Goal: Transaction & Acquisition: Purchase product/service

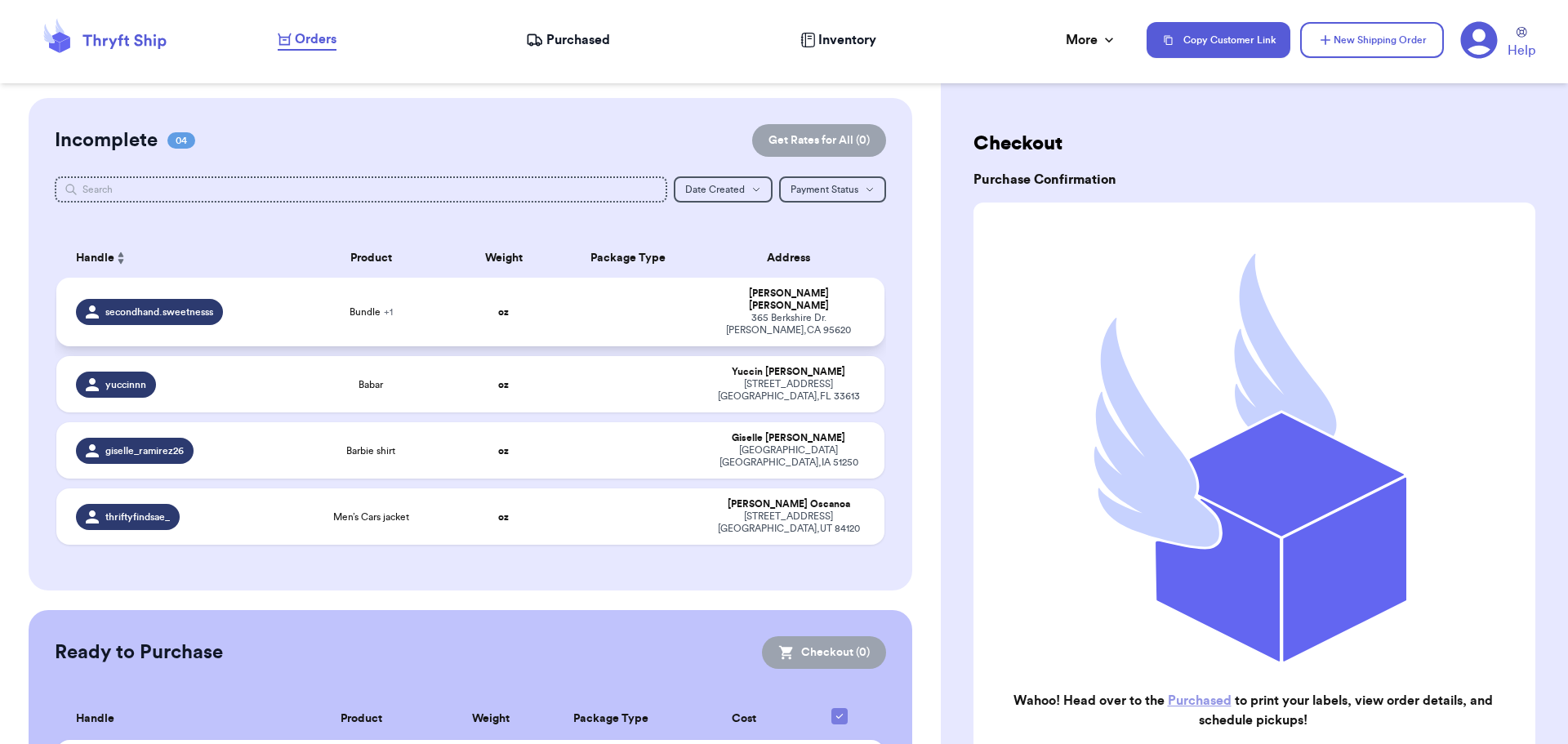
click at [288, 303] on td "Bundle + 1" at bounding box center [370, 312] width 166 height 69
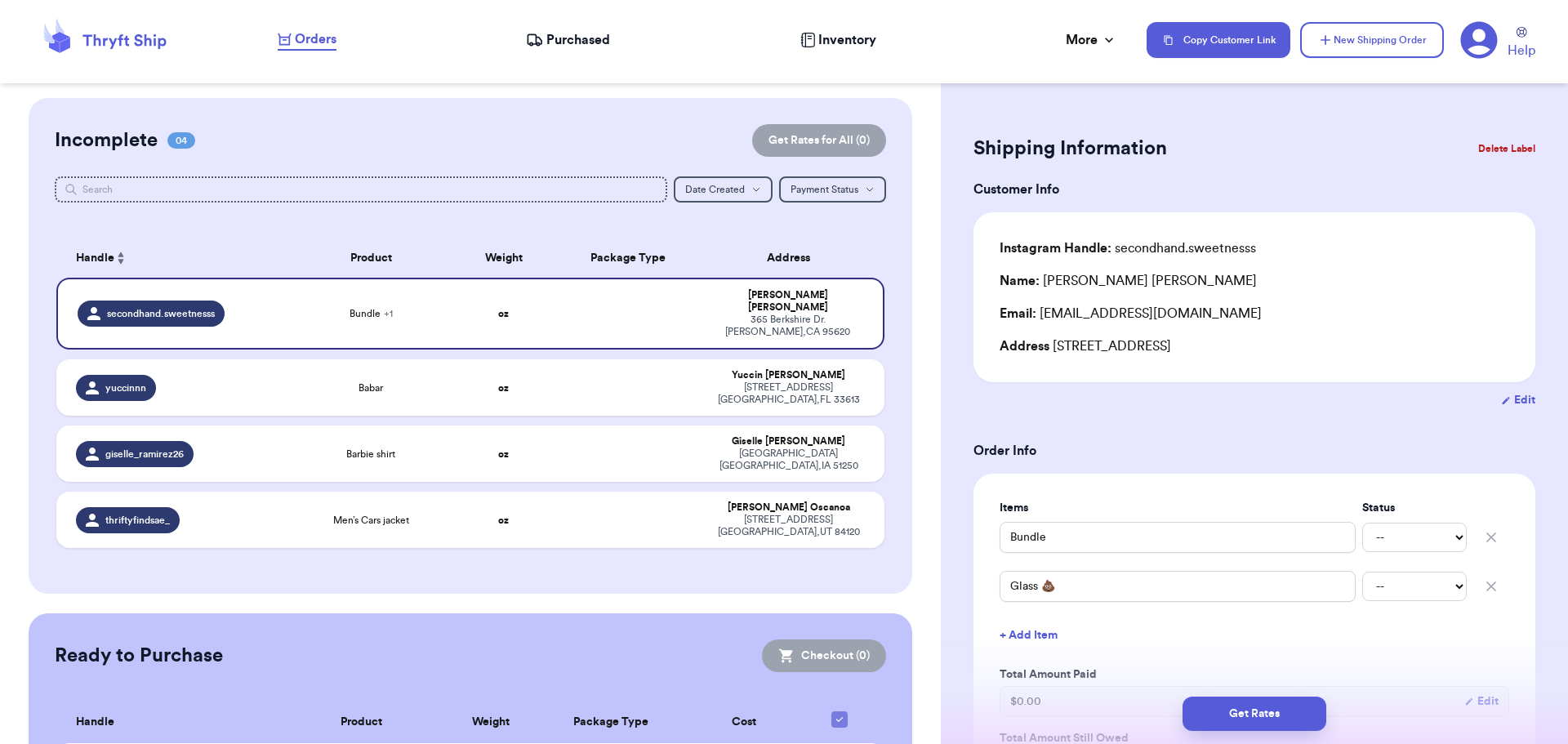
click at [1483, 581] on icon "button" at bounding box center [1491, 587] width 16 height 16
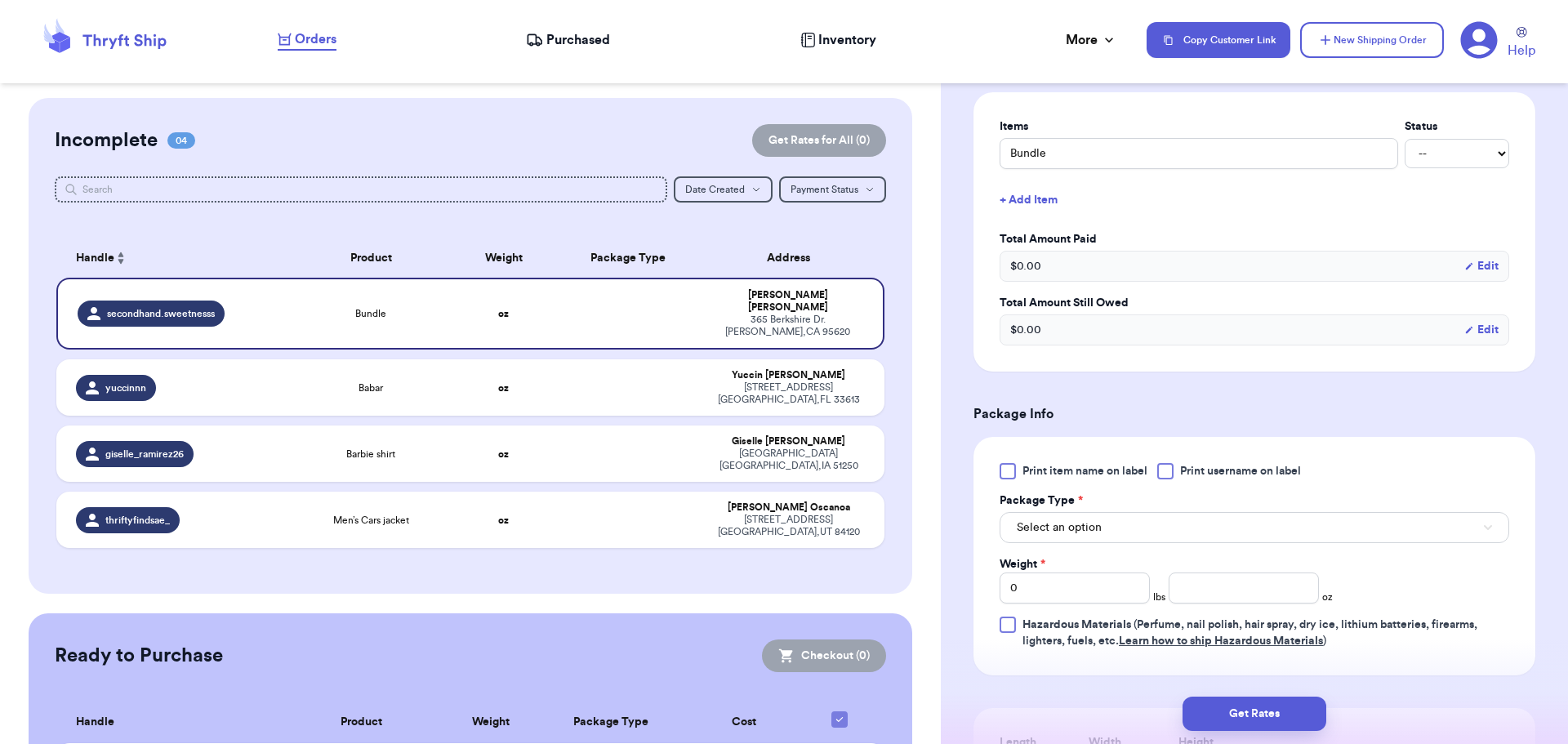
scroll to position [408, 0]
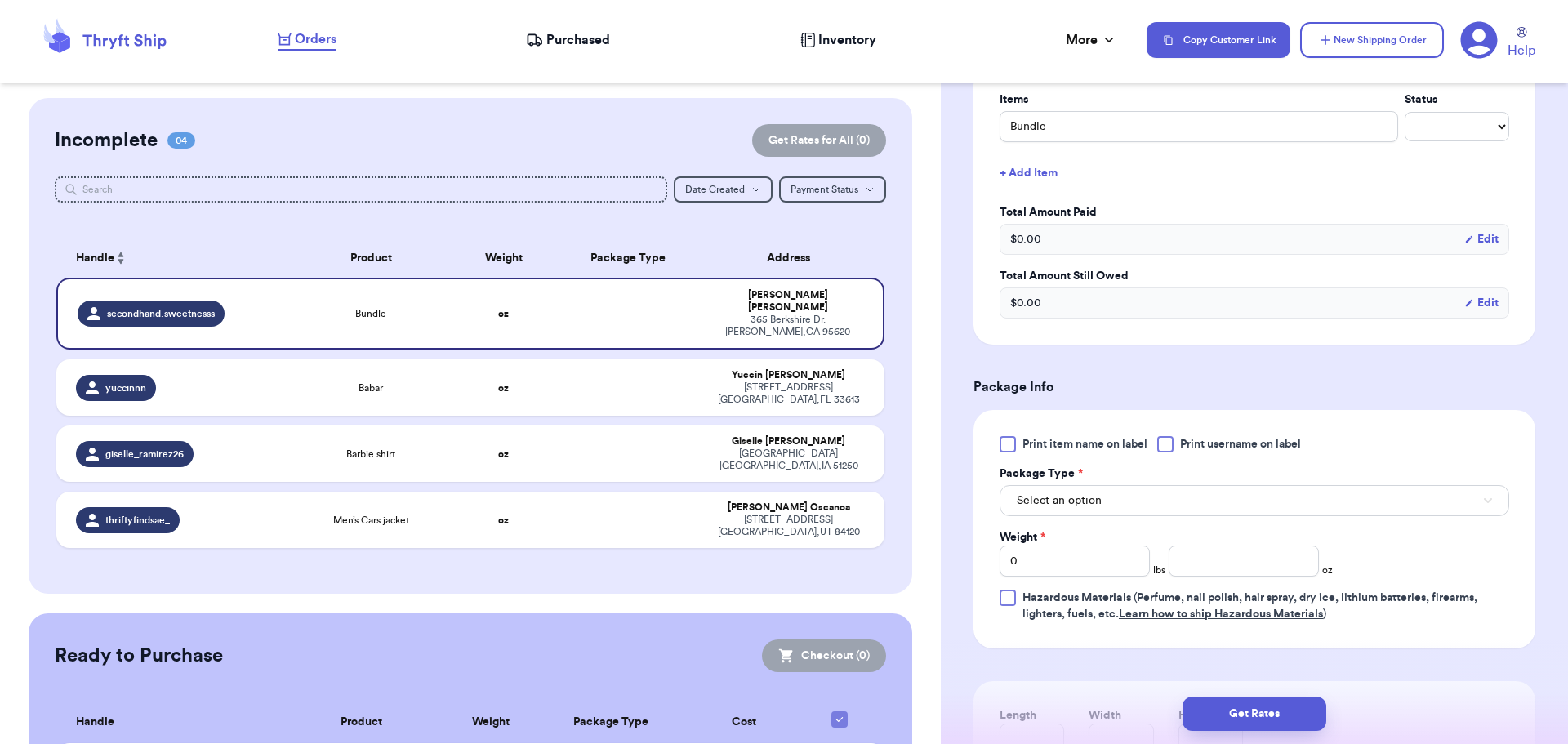
click at [1165, 440] on div at bounding box center [1165, 444] width 16 height 16
click at [0, 0] on input "Print username on label" at bounding box center [0, 0] width 0 height 0
click at [1110, 503] on button "Select an option" at bounding box center [1254, 501] width 510 height 31
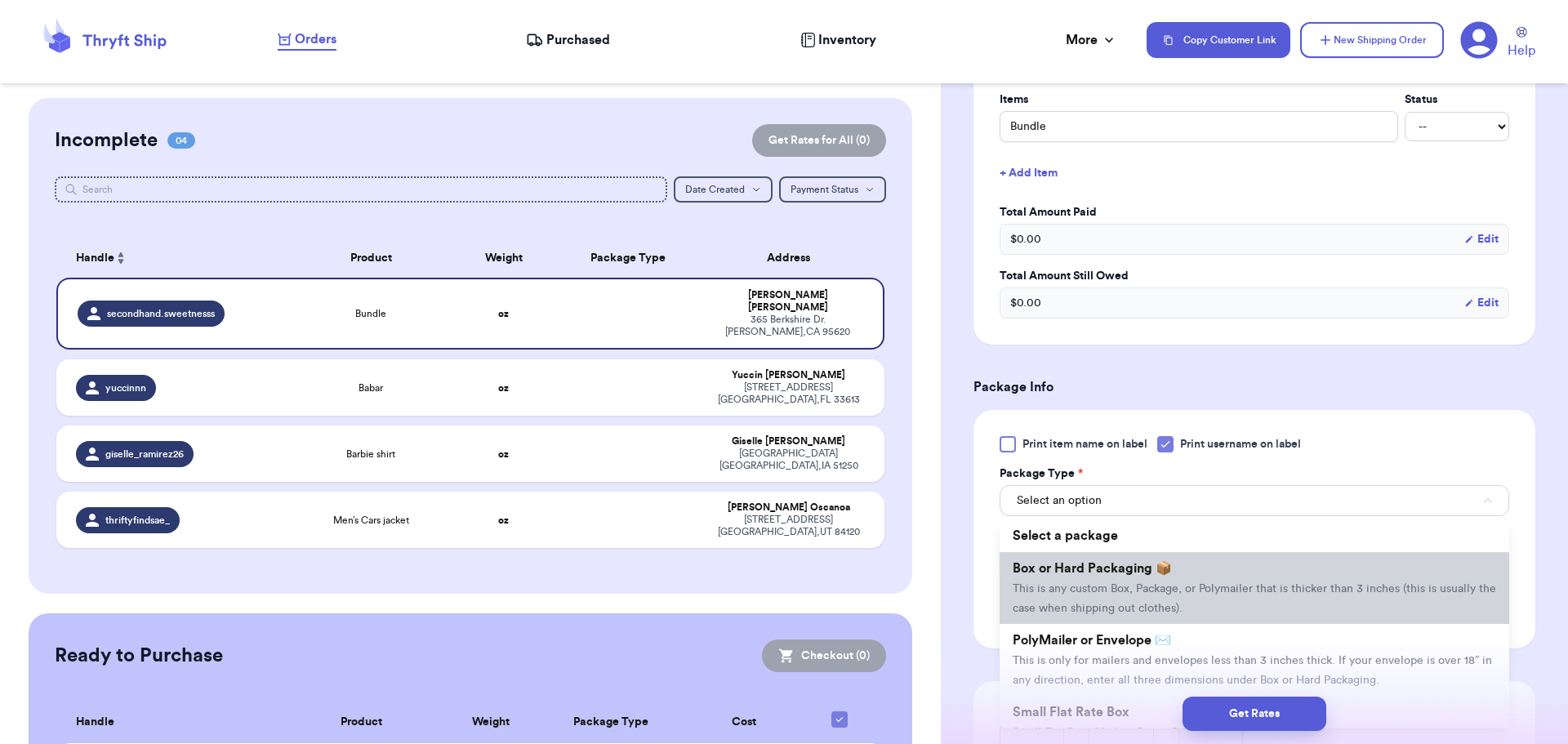
click at [1097, 577] on li "Box or Hard Packaging 📦 This is any custom Box, Package, or Polymailer that is …" at bounding box center [1254, 587] width 510 height 72
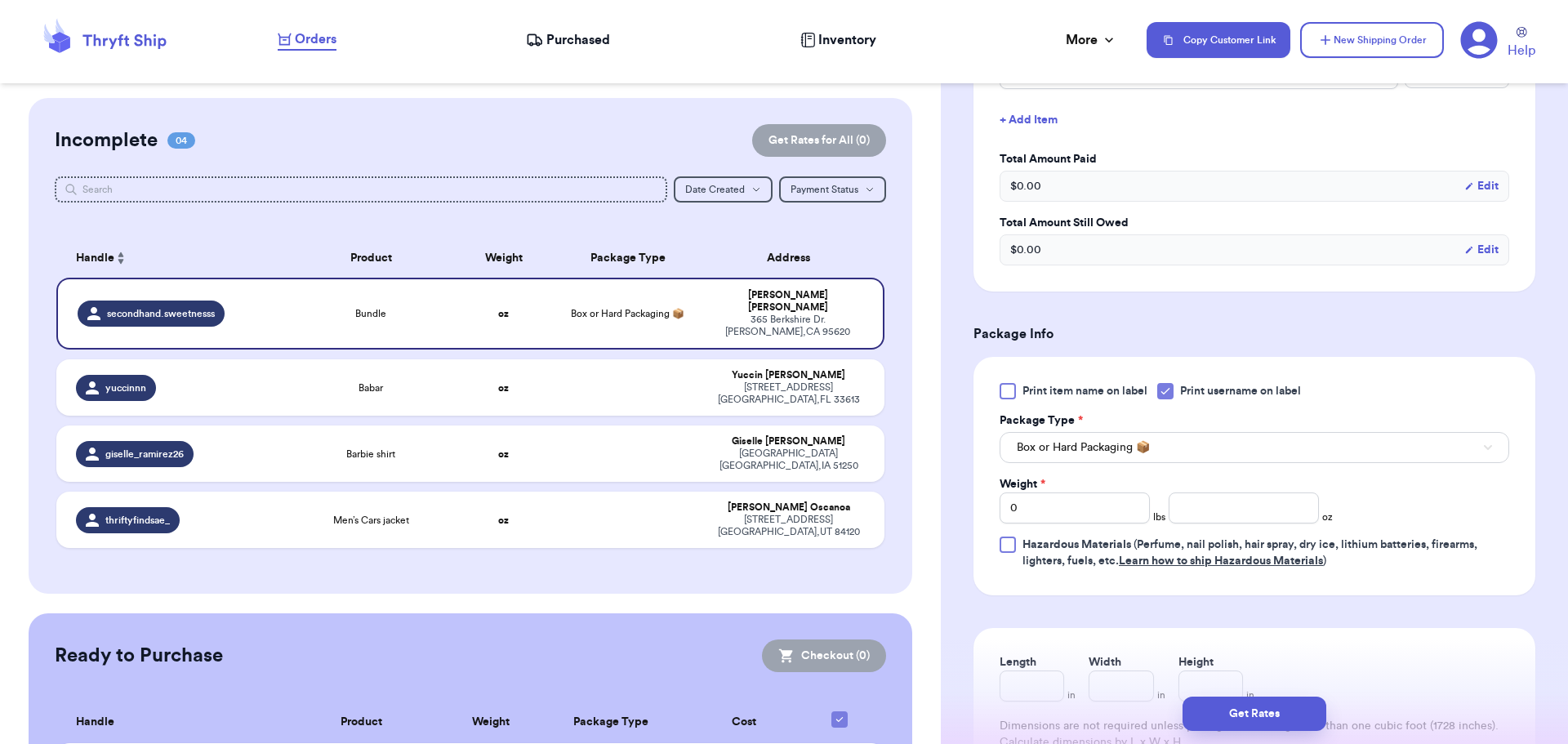
scroll to position [490, 0]
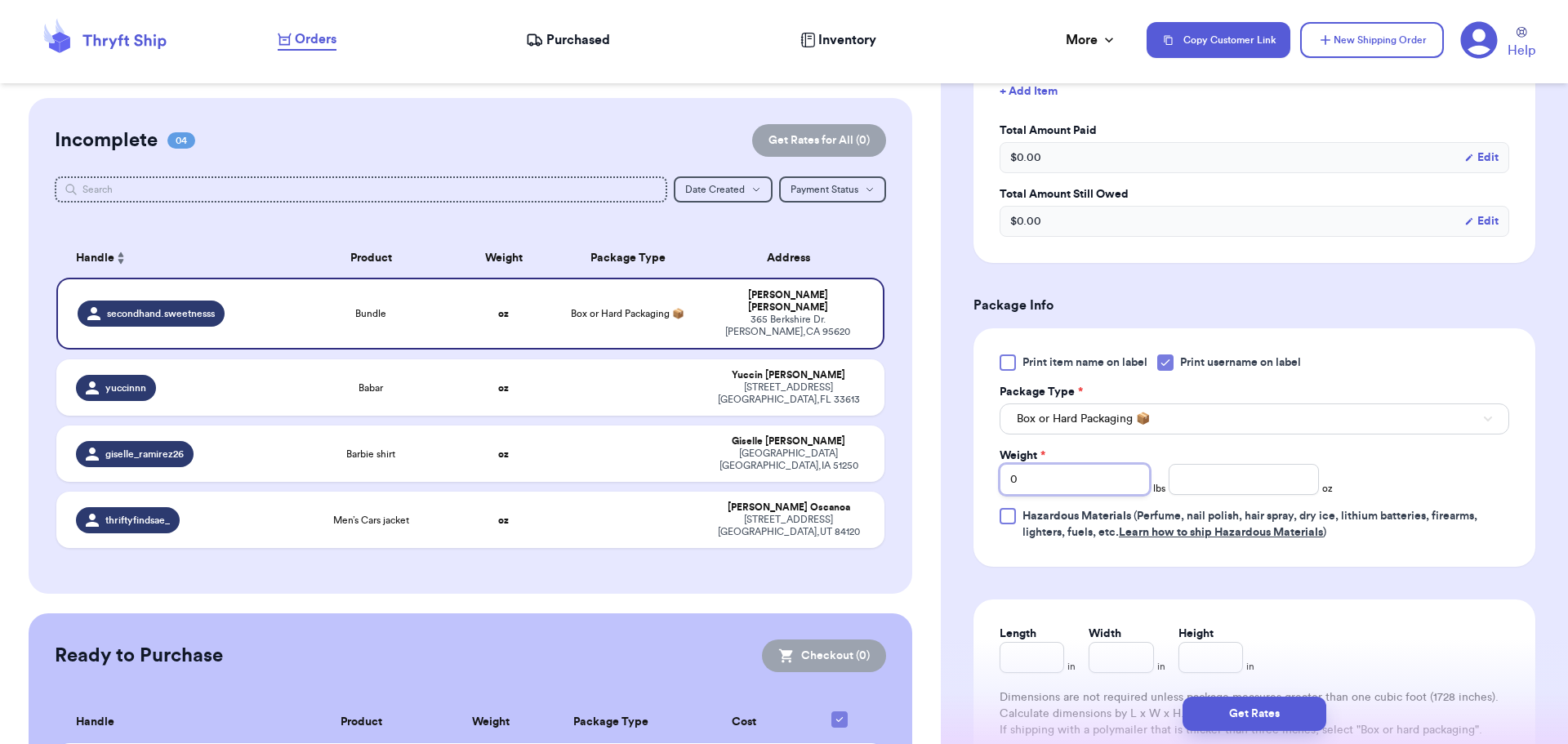
drag, startPoint x: 1078, startPoint y: 485, endPoint x: 856, endPoint y: 468, distance: 222.6
click at [856, 468] on div "Customer Link New Order Incomplete 04 Get Rates for All ( 0 ) Get Rates for All…" at bounding box center [784, 372] width 1568 height 744
type input "8"
click at [1251, 482] on input "number" at bounding box center [1244, 479] width 150 height 31
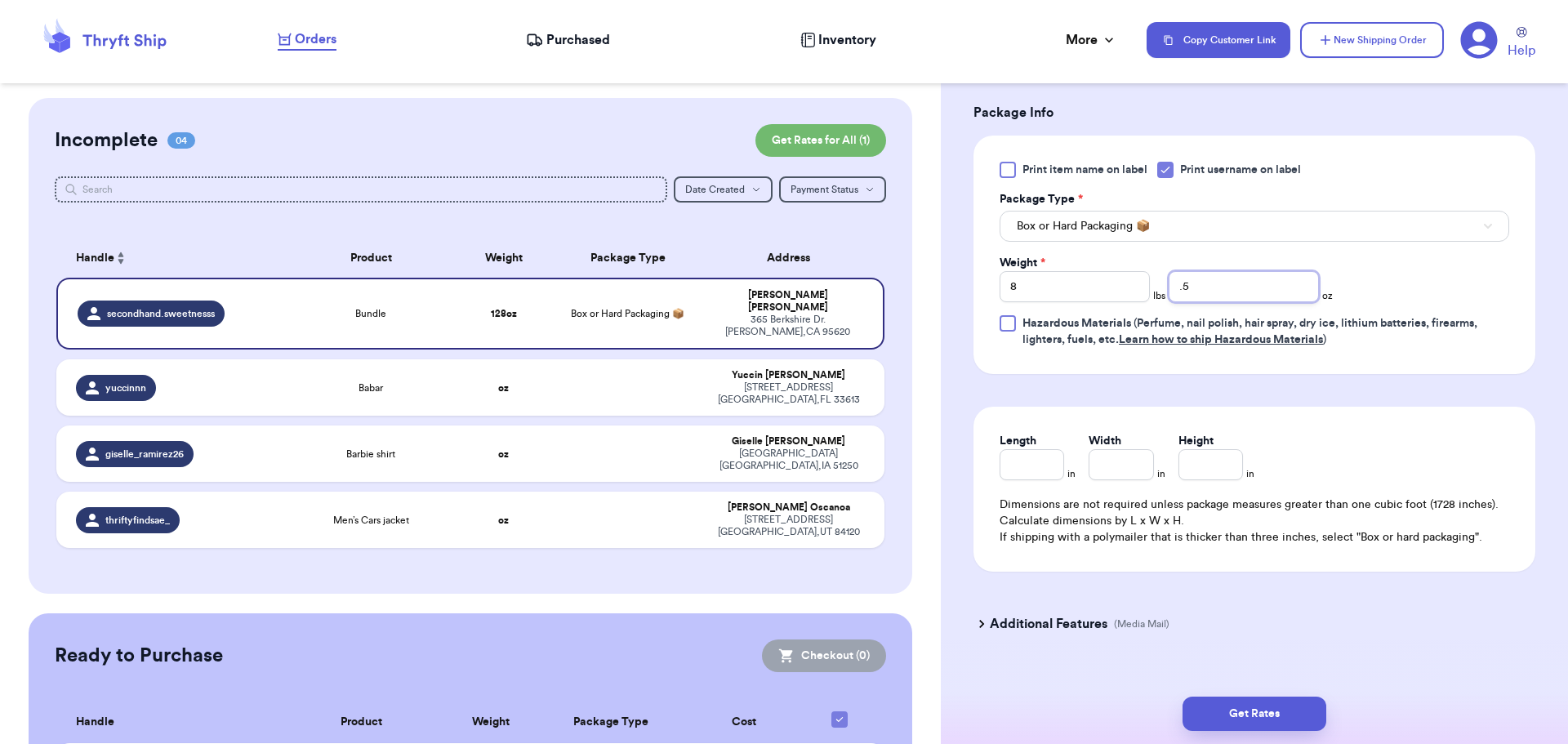
scroll to position [710, 0]
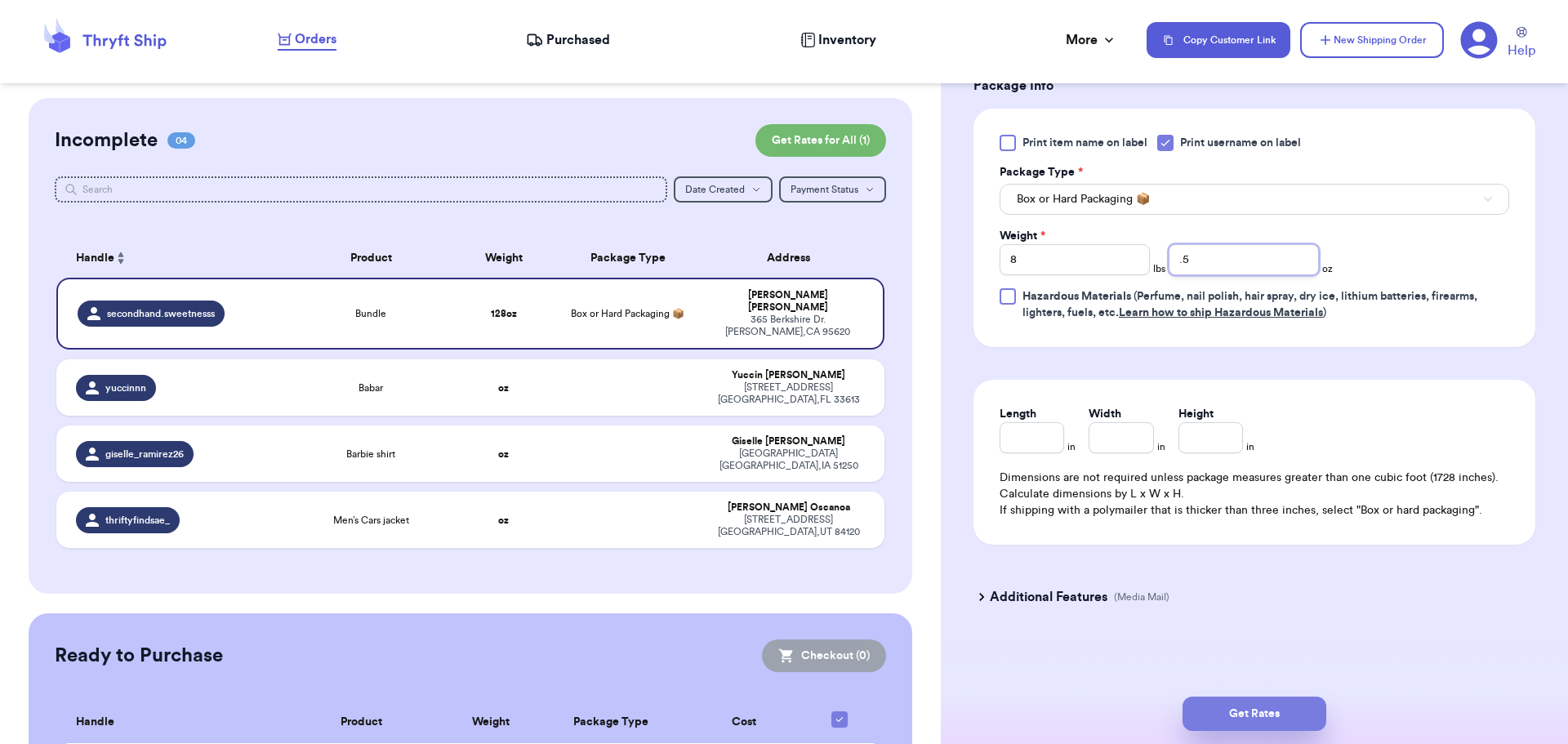
type input ".5"
click at [1226, 712] on button "Get Rates" at bounding box center [1254, 713] width 144 height 34
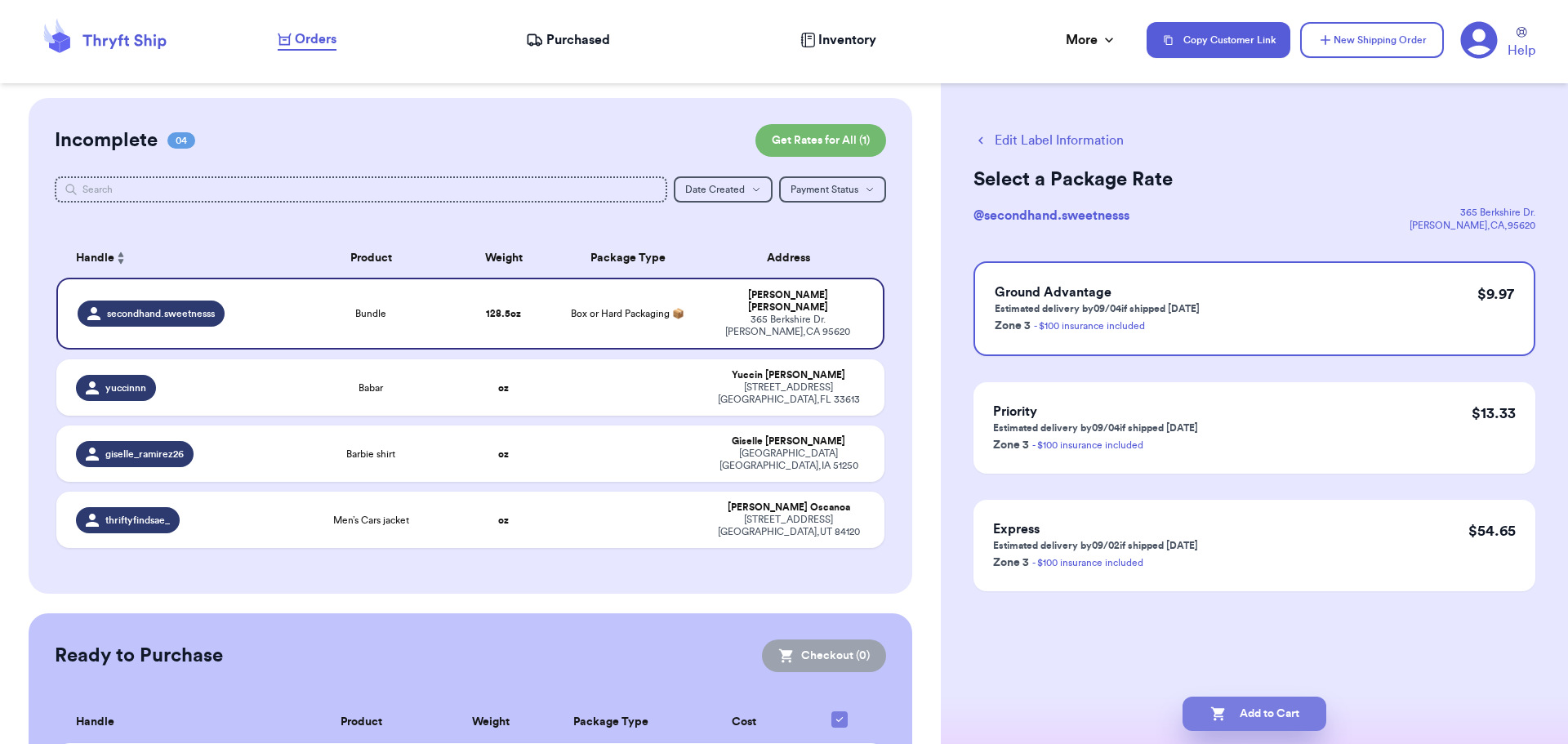
click at [1293, 704] on button "Add to Cart" at bounding box center [1254, 713] width 144 height 34
checkbox input "true"
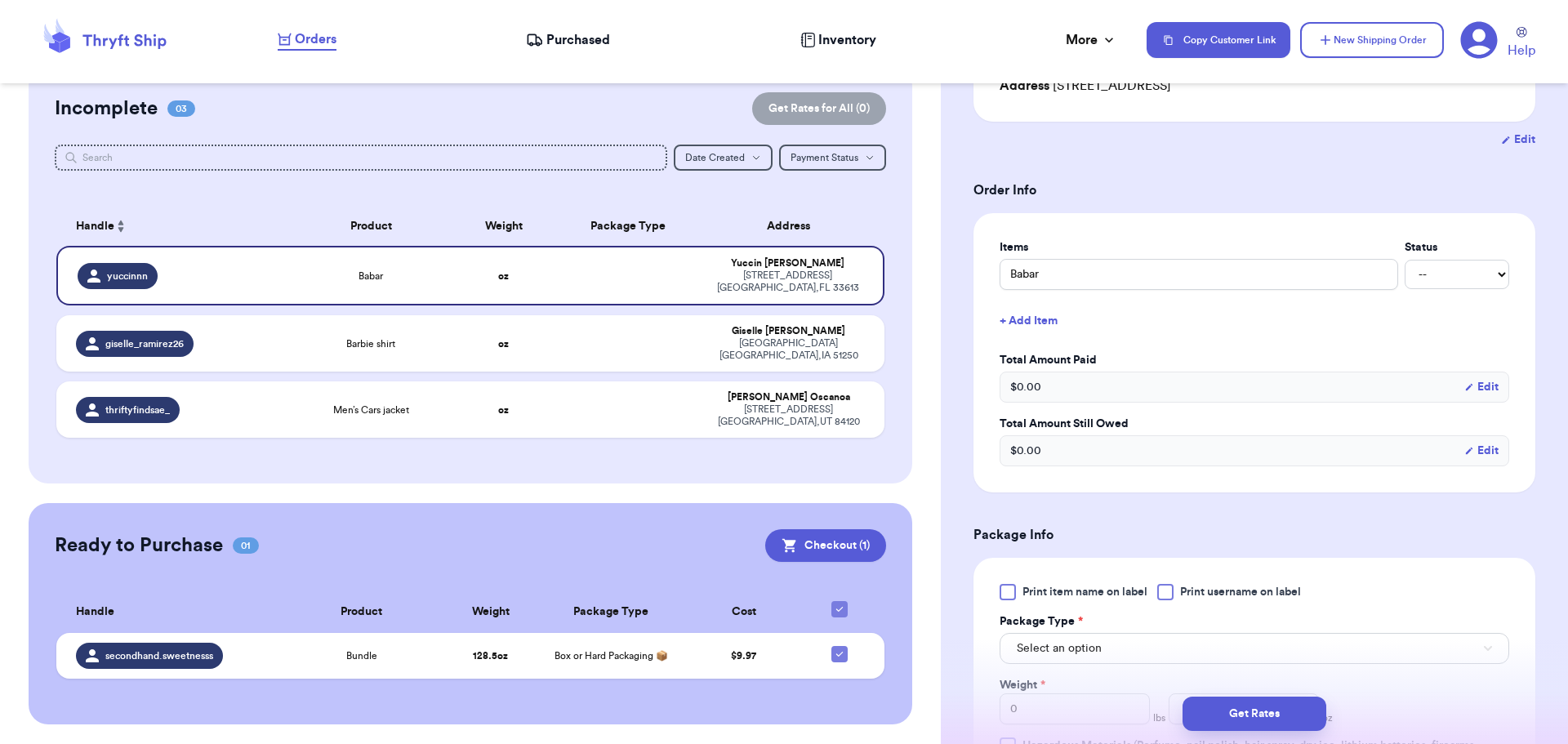
scroll to position [408, 0]
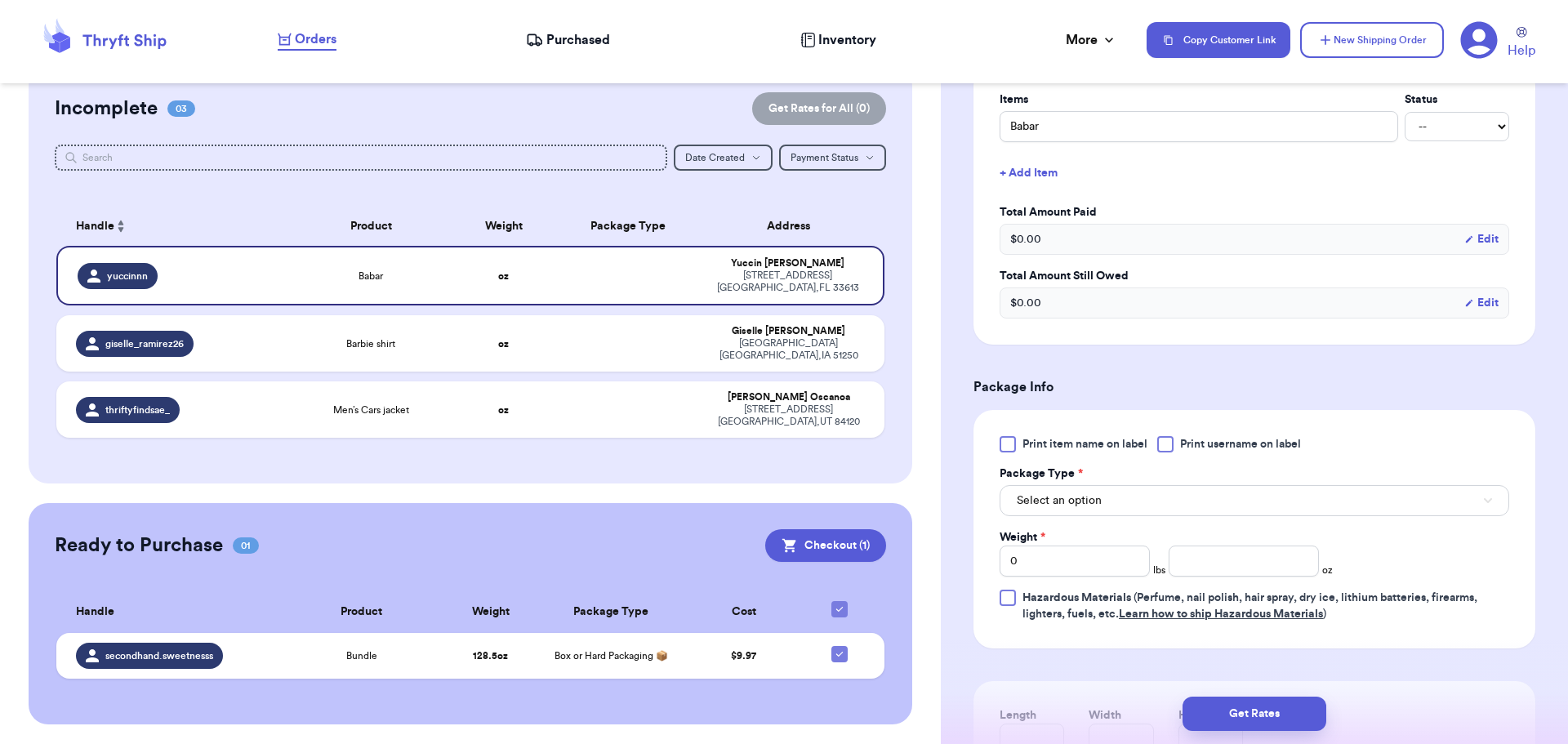
click at [1160, 446] on div at bounding box center [1165, 444] width 16 height 16
click at [0, 0] on input "Print username on label" at bounding box center [0, 0] width 0 height 0
click at [1135, 506] on button "Select an option" at bounding box center [1254, 501] width 510 height 31
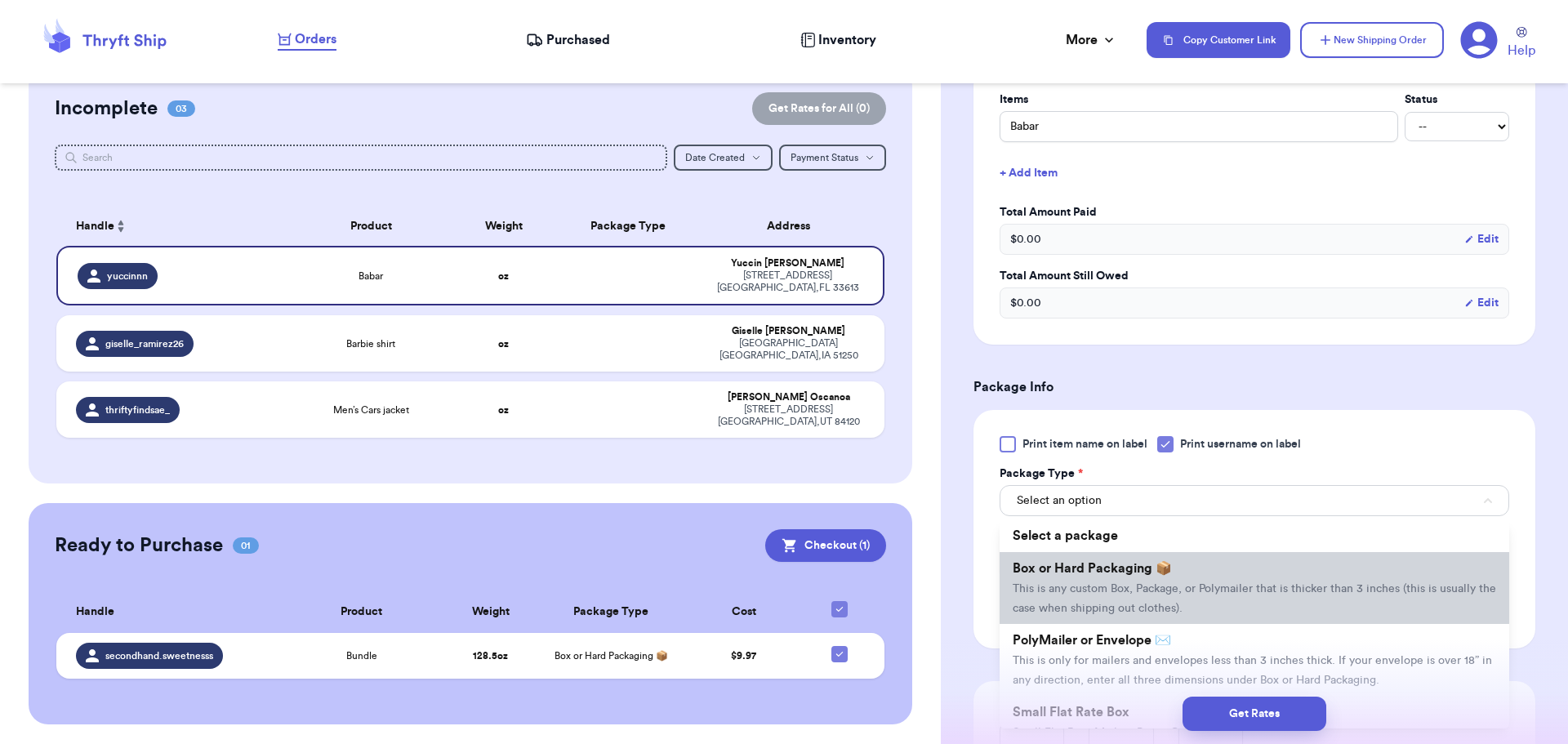
click at [1147, 578] on li "Box or Hard Packaging 📦 This is any custom Box, Package, or Polymailer that is …" at bounding box center [1254, 587] width 510 height 72
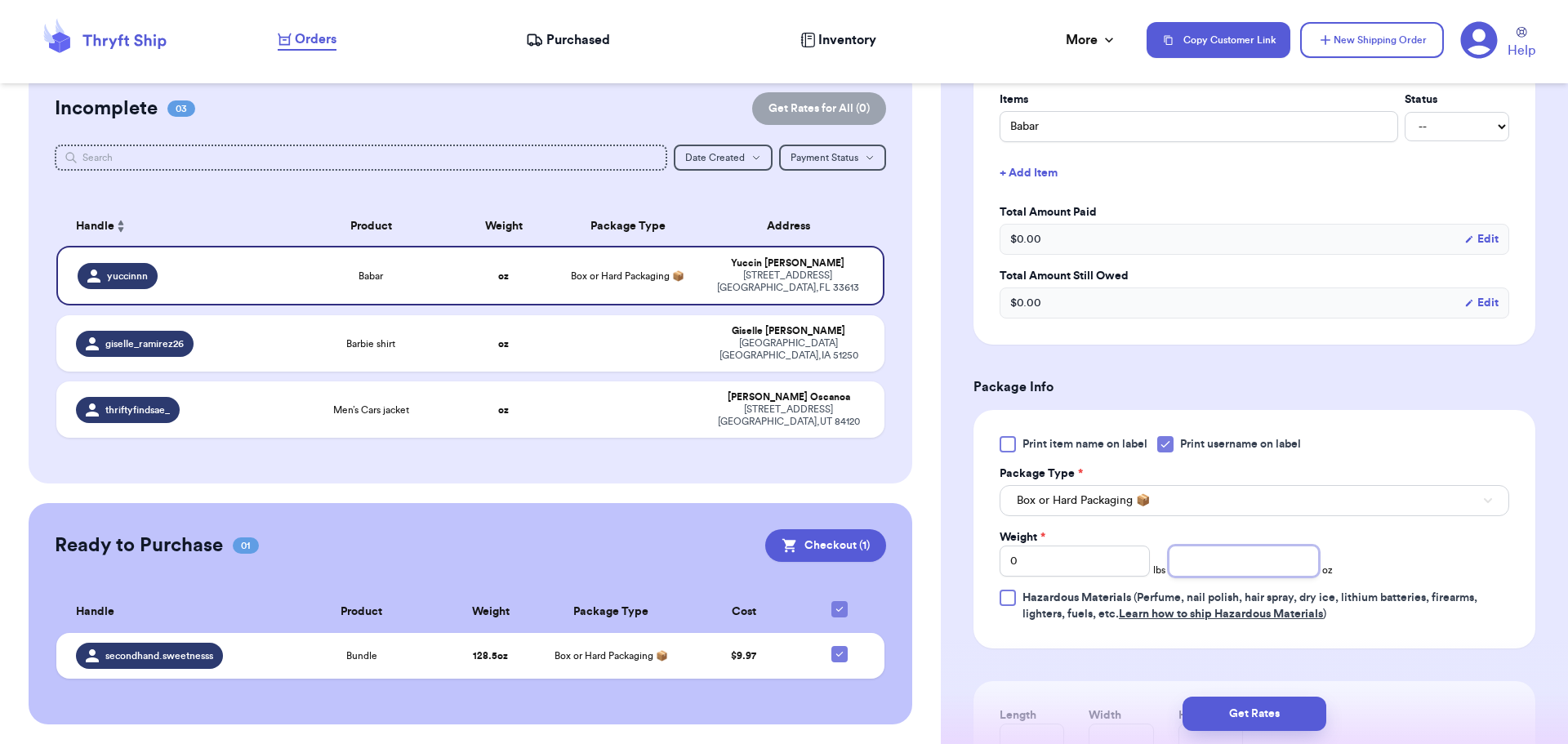
click at [1219, 565] on input "number" at bounding box center [1244, 561] width 150 height 31
type input "8"
click at [1297, 705] on button "Get Rates" at bounding box center [1254, 713] width 144 height 34
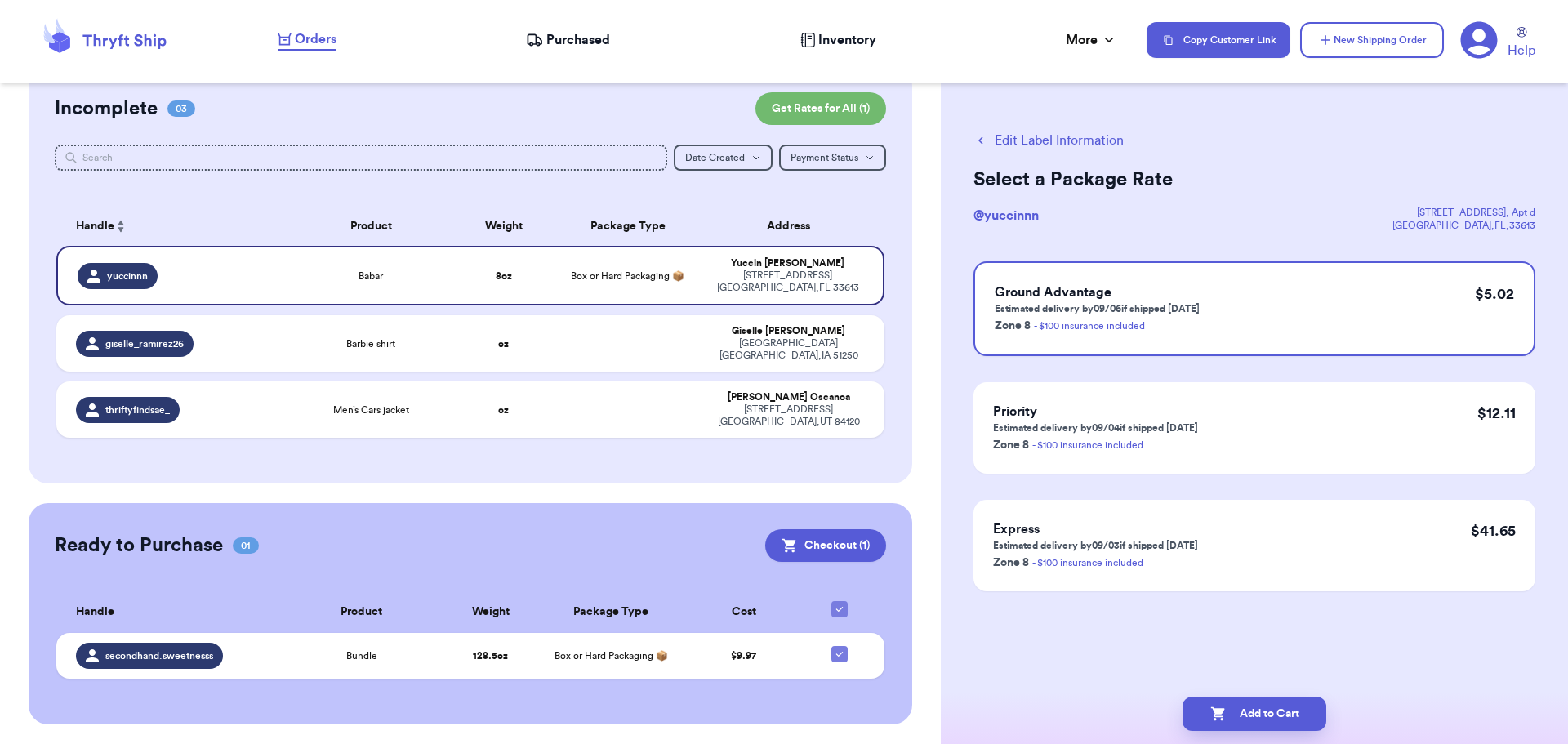
scroll to position [0, 0]
click at [1258, 722] on button "Add to Cart" at bounding box center [1254, 713] width 144 height 34
checkbox input "true"
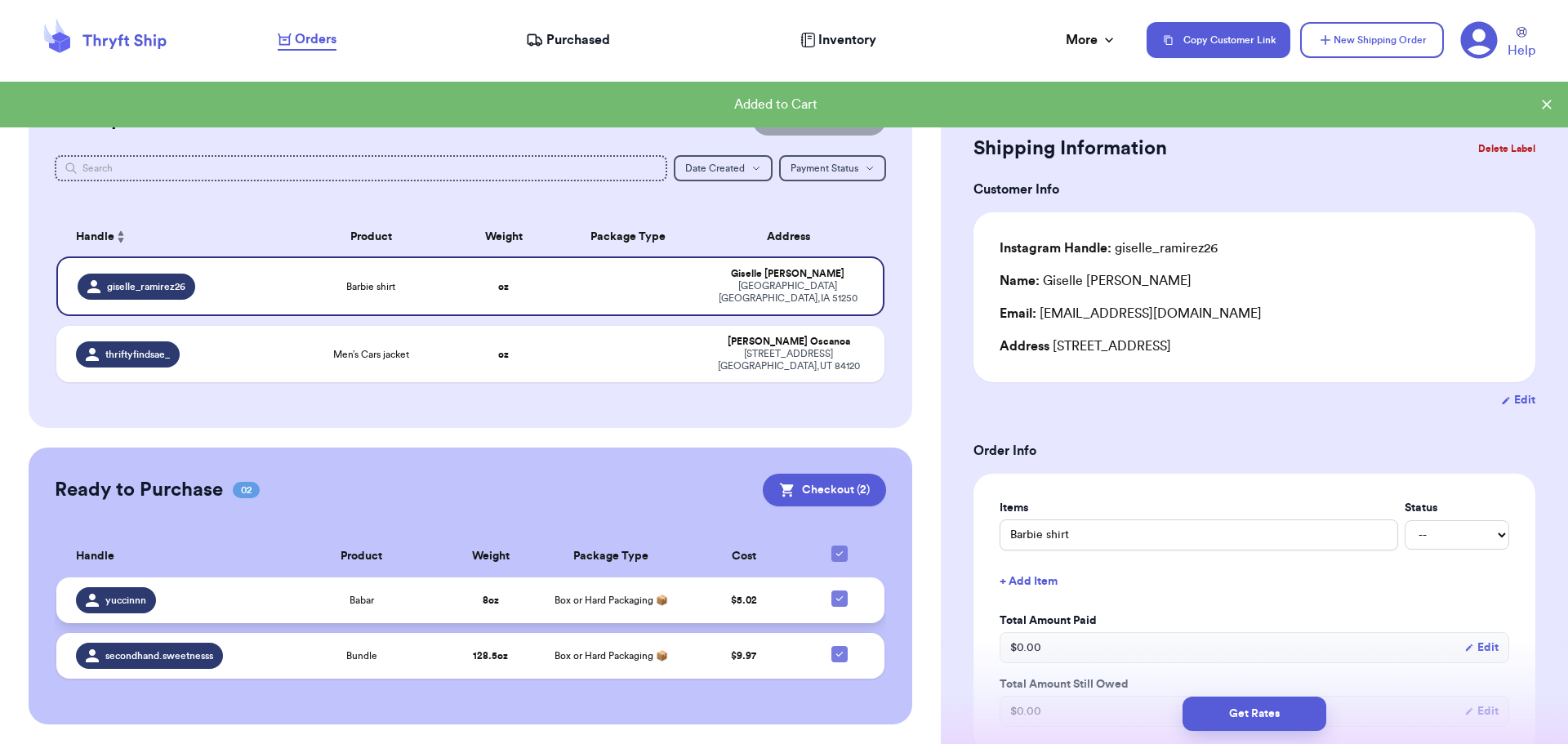
scroll to position [21, 0]
click at [798, 477] on button "Checkout ( 2 )" at bounding box center [825, 490] width 123 height 33
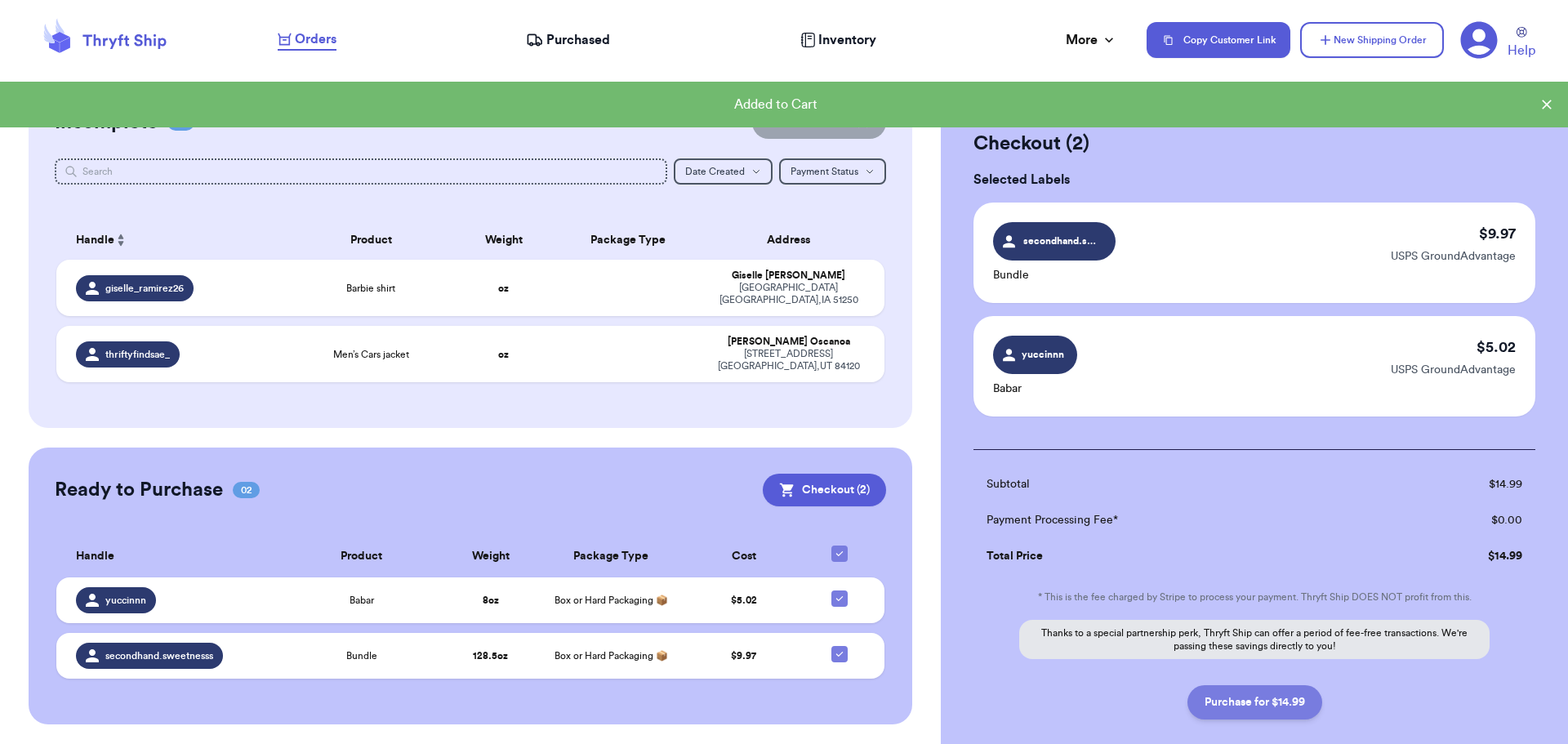
click at [1230, 689] on button "Purchase for $14.99" at bounding box center [1255, 702] width 135 height 34
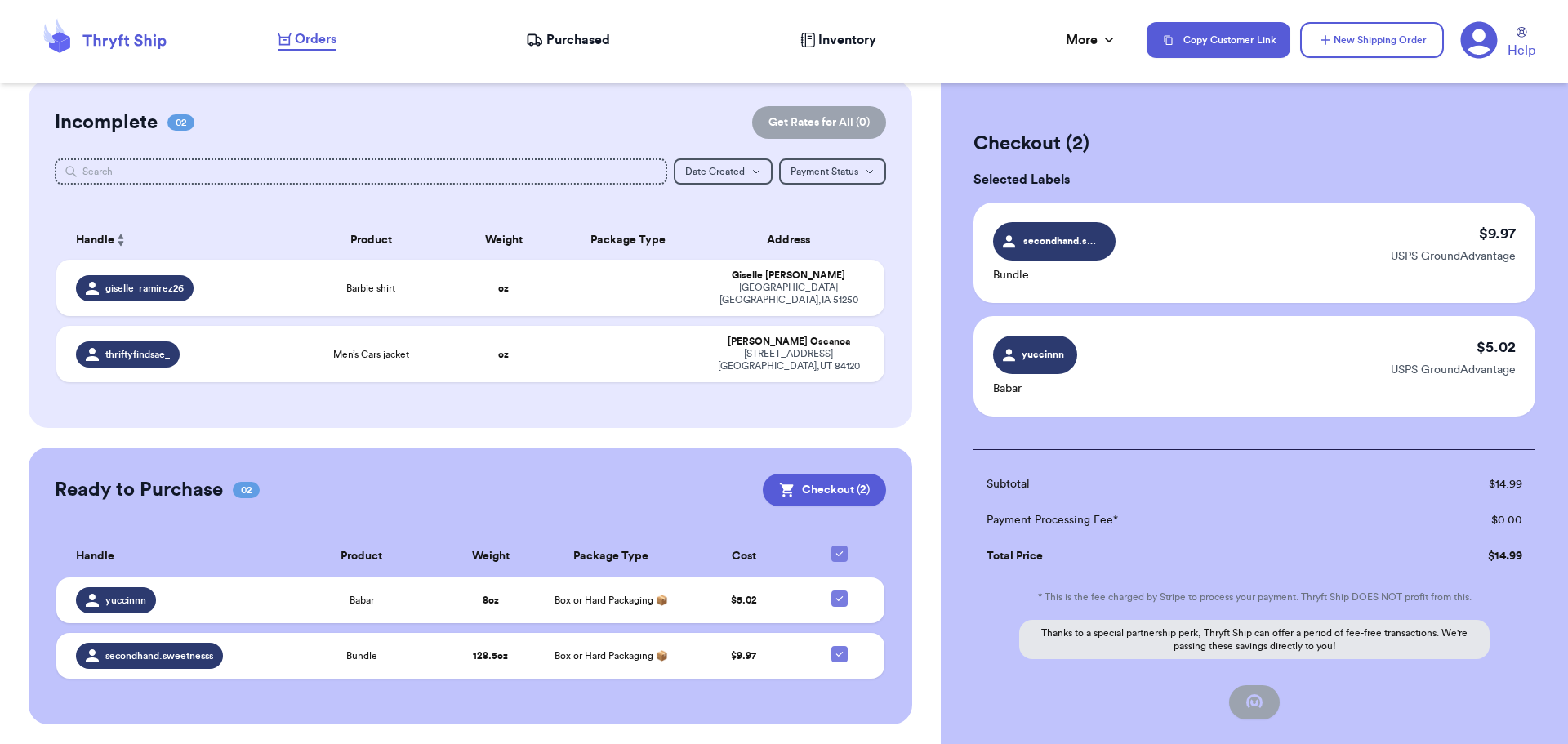
checkbox input "false"
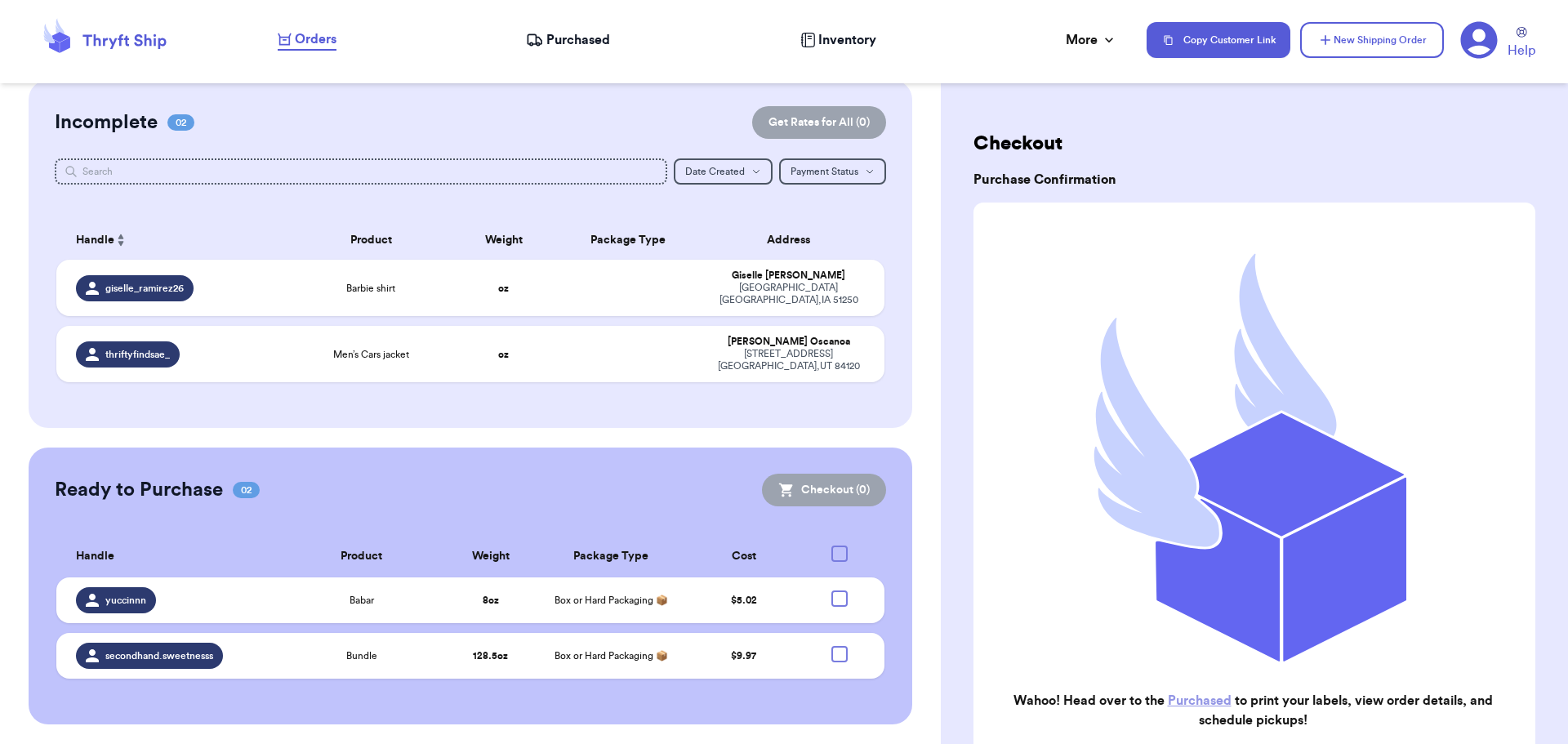
checkbox input "true"
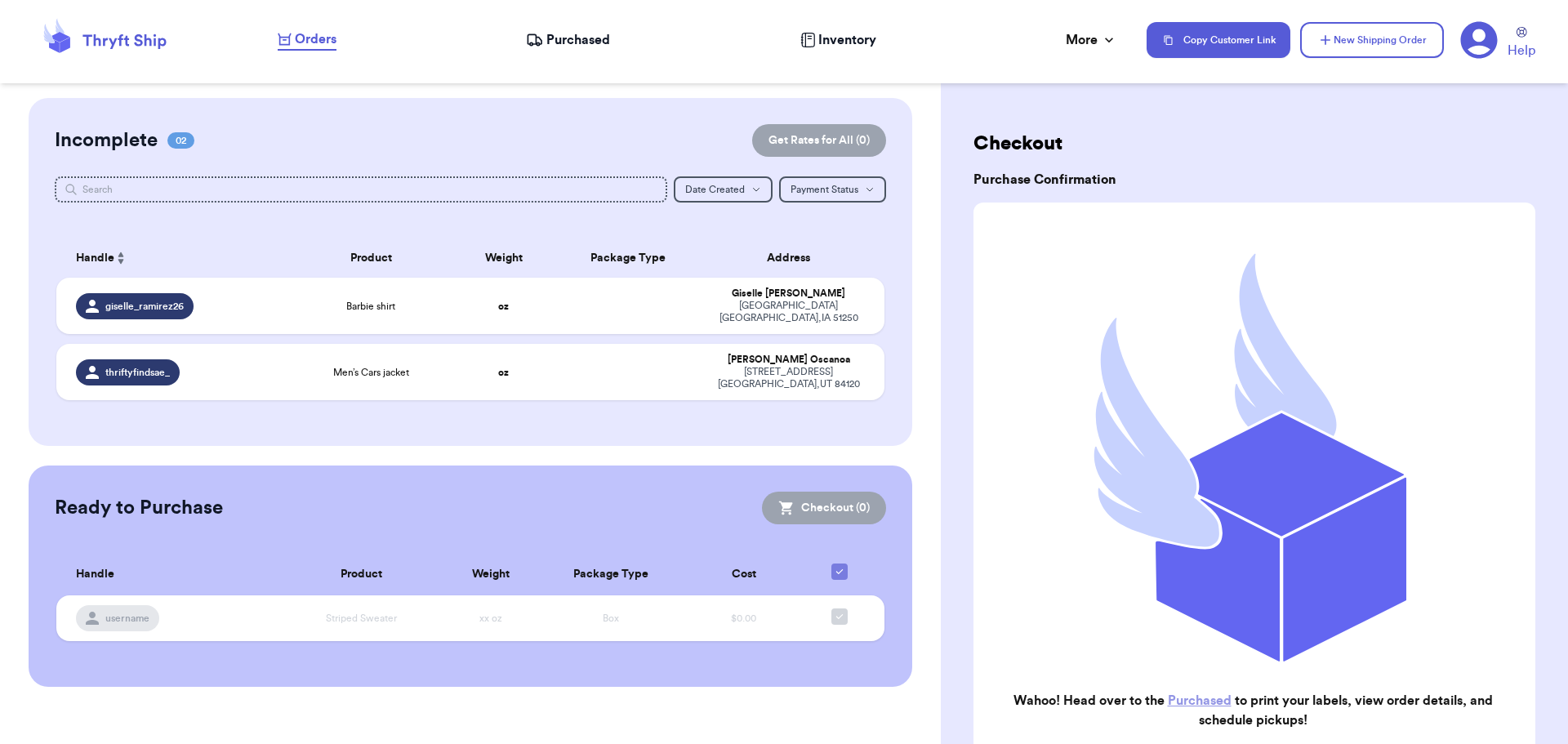
click at [571, 33] on span "Purchased" at bounding box center [578, 40] width 63 height 20
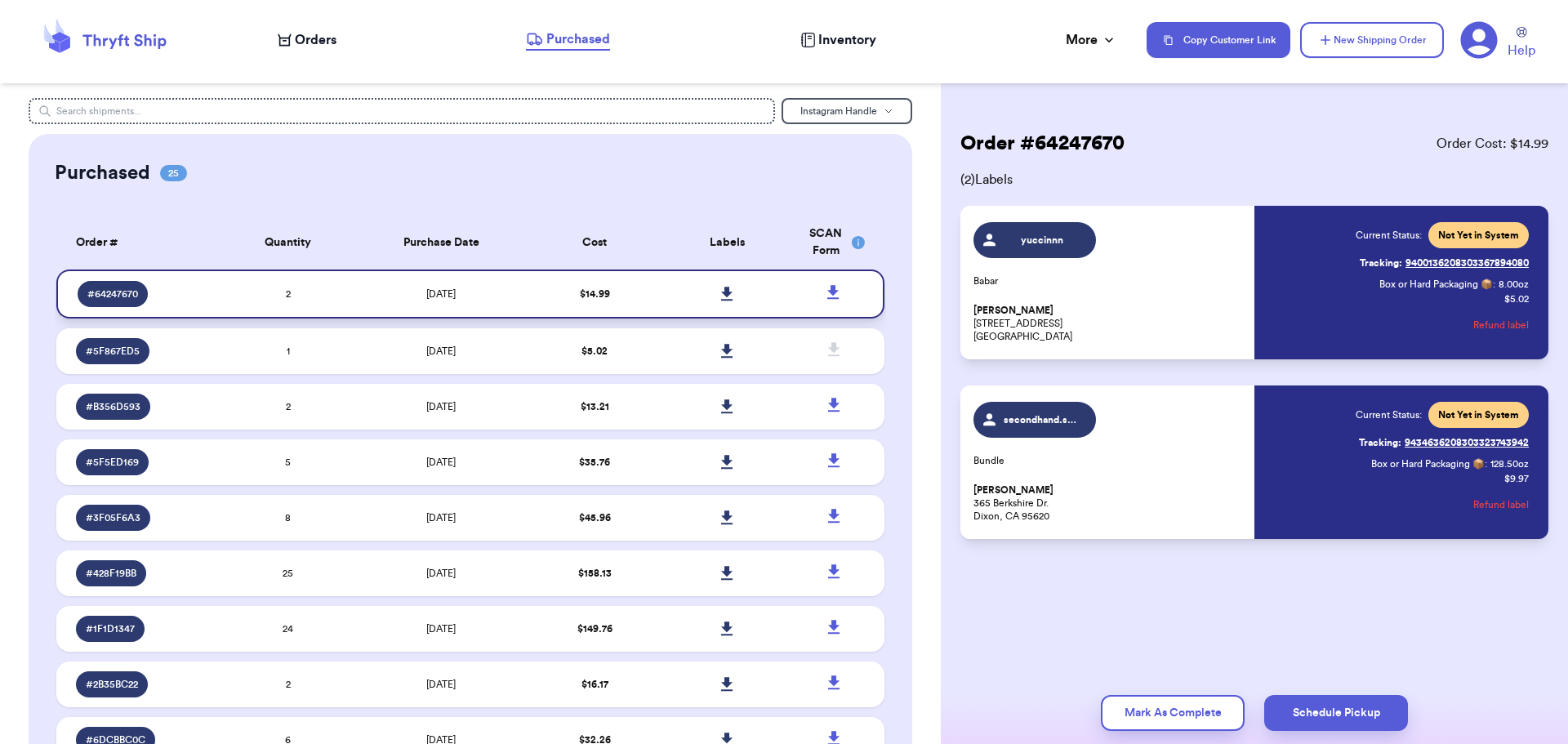
click at [722, 289] on icon at bounding box center [728, 294] width 13 height 14
